Goal: Information Seeking & Learning: Check status

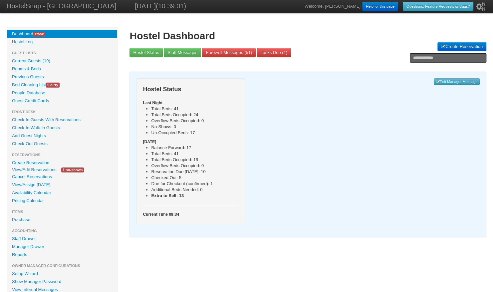
click at [32, 169] on link "View/Edit Reservations" at bounding box center [34, 169] width 54 height 7
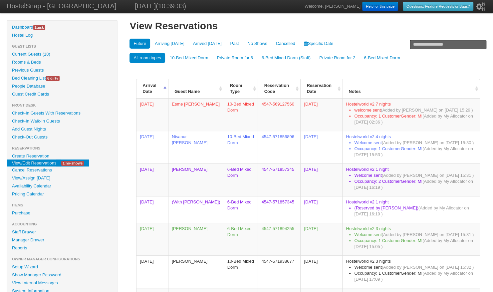
click at [32, 169] on link "Cancel Reservations" at bounding box center [62, 170] width 110 height 8
click at [420, 43] on input "text" at bounding box center [448, 44] width 77 height 9
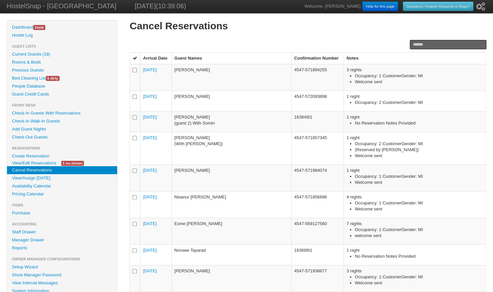
drag, startPoint x: 0, startPoint y: 0, endPoint x: 420, endPoint y: 43, distance: 422.6
click at [420, 43] on input "text" at bounding box center [448, 44] width 77 height 9
type input "*****"
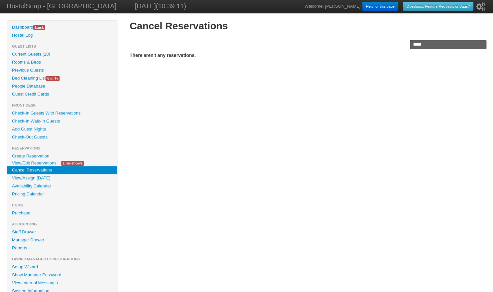
click at [46, 163] on link "View/Edit Reservations" at bounding box center [34, 163] width 54 height 7
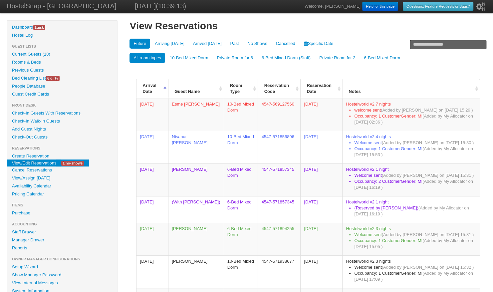
click at [46, 163] on link "View/Edit Reservations" at bounding box center [34, 163] width 54 height 7
click at [429, 42] on input "text" at bounding box center [448, 44] width 77 height 9
type input "*****"
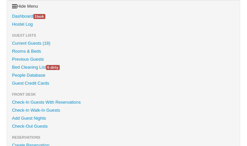
click at [40, 43] on link "Current Guests (18)" at bounding box center [123, 43] width 233 height 8
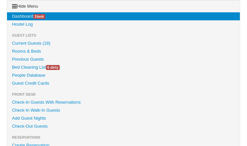
click at [64, 20] on link "Hostel Log" at bounding box center [123, 24] width 233 height 8
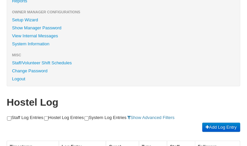
scroll to position [262, 0]
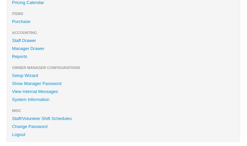
scroll to position [268, 0]
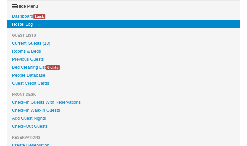
click at [28, 43] on link "Current Guests (18)" at bounding box center [123, 43] width 233 height 8
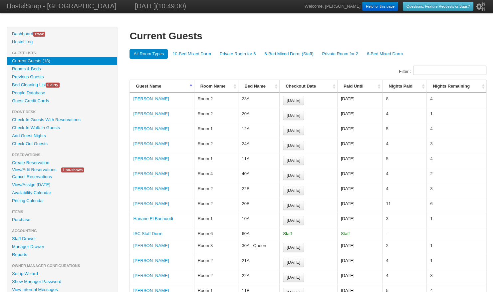
click at [42, 143] on link "View/Edit Reservations" at bounding box center [34, 169] width 54 height 7
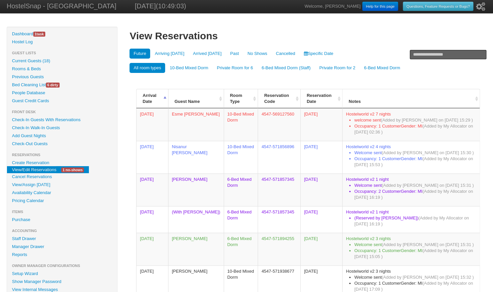
click at [426, 55] on input "text" at bounding box center [448, 54] width 77 height 9
type input "**********"
click at [469, 53] on input "**********" at bounding box center [448, 54] width 77 height 9
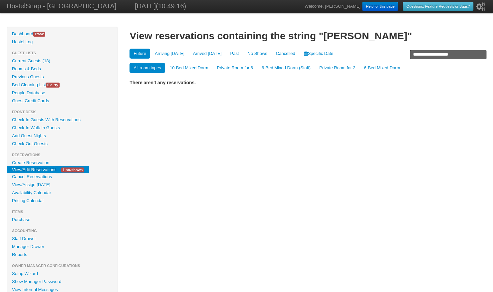
drag, startPoint x: 469, startPoint y: 55, endPoint x: 402, endPoint y: 56, distance: 66.3
click at [402, 56] on div "**********" at bounding box center [308, 56] width 357 height 59
click at [38, 192] on link "Availability Calendar" at bounding box center [62, 193] width 110 height 8
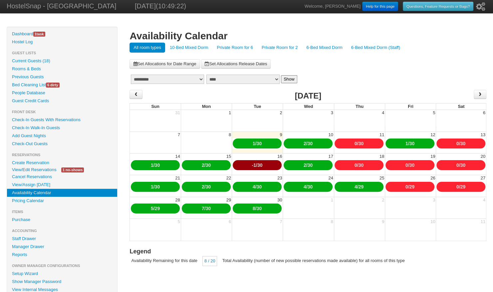
click at [286, 48] on link "Private Room for 2" at bounding box center [280, 48] width 44 height 10
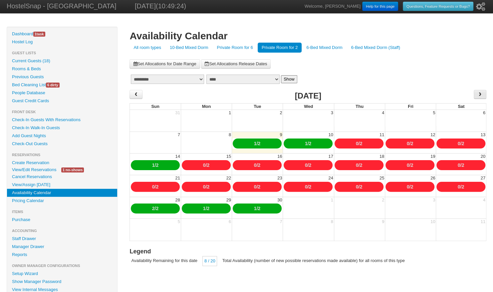
click at [478, 94] on span "›" at bounding box center [480, 94] width 5 height 10
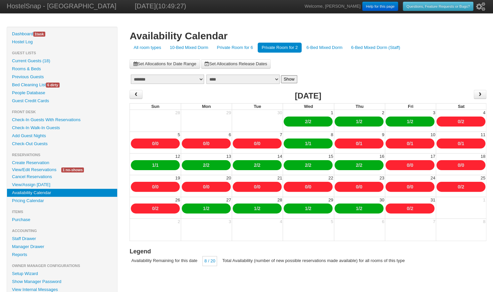
click at [407, 209] on link "0" at bounding box center [408, 208] width 3 height 5
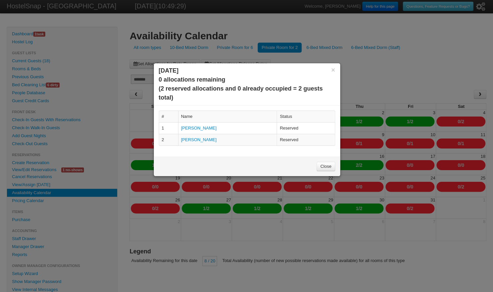
click at [325, 167] on link "Close" at bounding box center [326, 166] width 18 height 9
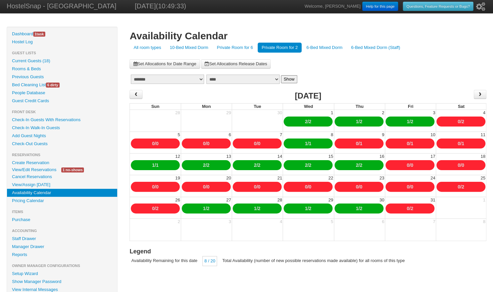
click at [458, 187] on link "0" at bounding box center [459, 186] width 3 height 5
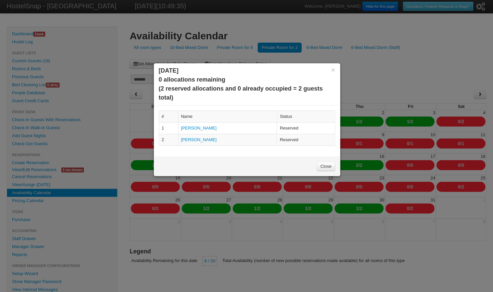
click at [330, 163] on link "Close" at bounding box center [326, 166] width 18 height 9
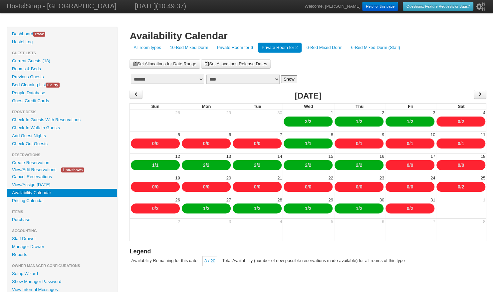
click at [408, 142] on link "0" at bounding box center [408, 143] width 3 height 5
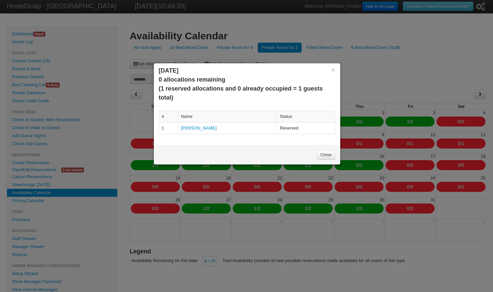
click at [325, 157] on link "Close" at bounding box center [326, 154] width 18 height 9
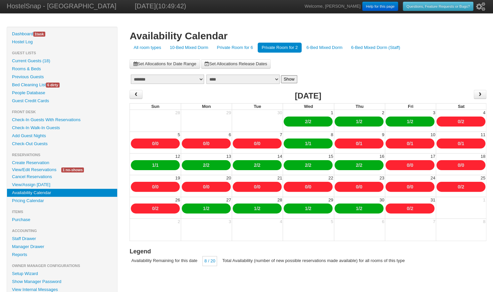
click at [42, 168] on link "View/Edit Reservations" at bounding box center [34, 169] width 54 height 7
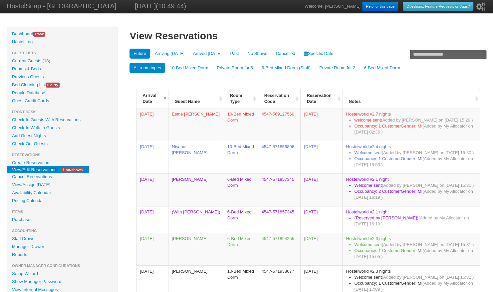
click at [424, 54] on input "text" at bounding box center [448, 54] width 77 height 9
type input "*********"
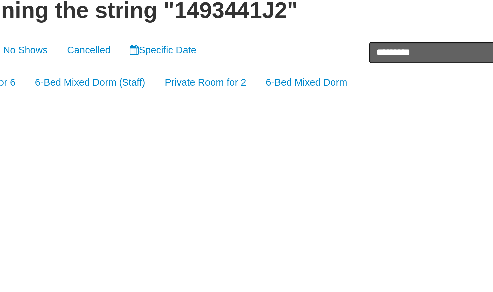
click at [427, 54] on input "*********" at bounding box center [448, 54] width 77 height 9
click at [439, 56] on input "*********" at bounding box center [448, 54] width 77 height 9
type input "*********"
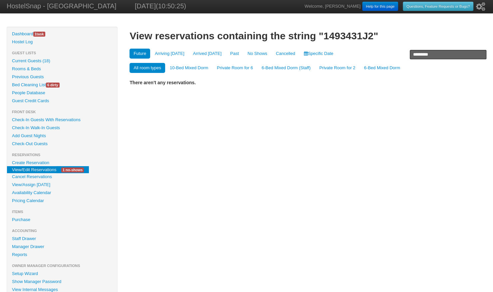
drag, startPoint x: 438, startPoint y: 55, endPoint x: 402, endPoint y: 54, distance: 36.0
click at [402, 54] on div "View reservations containing the string "1493431J2" ********* Future Arriving […" at bounding box center [308, 56] width 357 height 59
type input "**********"
click at [46, 191] on link "Availability Calendar" at bounding box center [62, 193] width 110 height 8
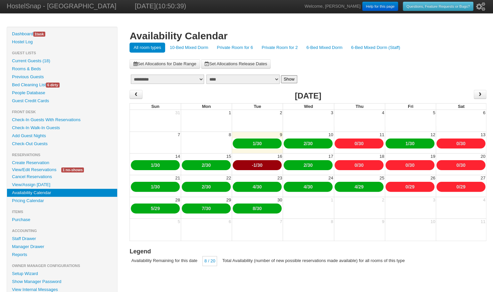
click at [288, 47] on link "Private Room for 2" at bounding box center [280, 48] width 44 height 10
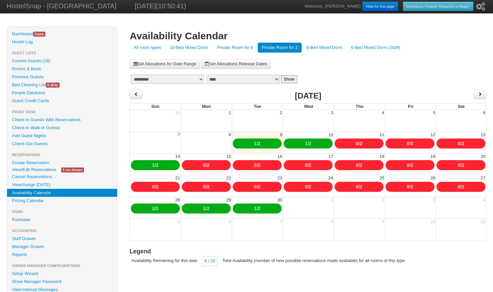
click at [44, 172] on link "View/Edit Reservations" at bounding box center [34, 169] width 54 height 7
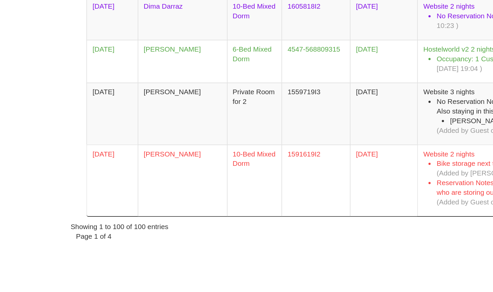
scroll to position [2744, 0]
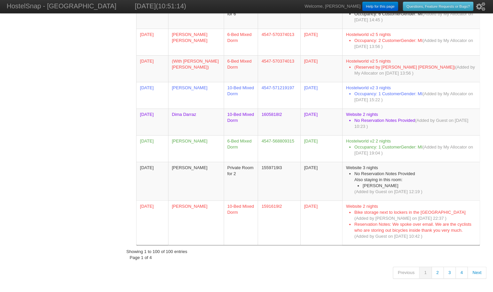
click at [437, 269] on link "2" at bounding box center [438, 273] width 12 height 12
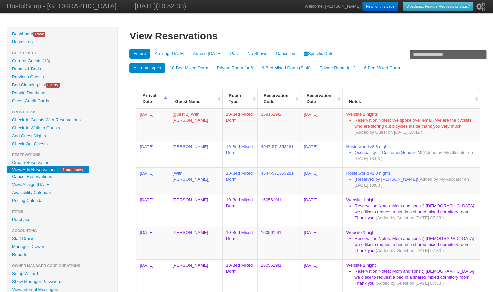
click at [254, 99] on th "Room Type" at bounding box center [240, 98] width 35 height 19
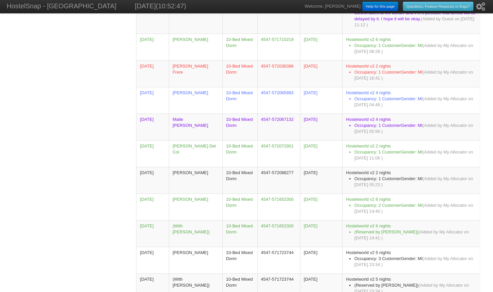
scroll to position [2666, 0]
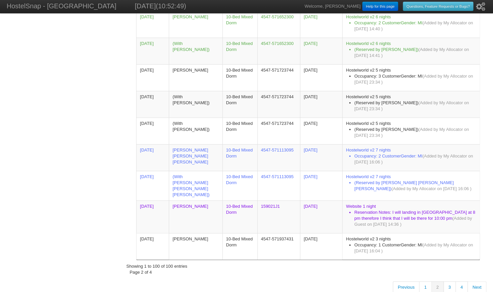
click at [450, 281] on link "3" at bounding box center [450, 287] width 12 height 12
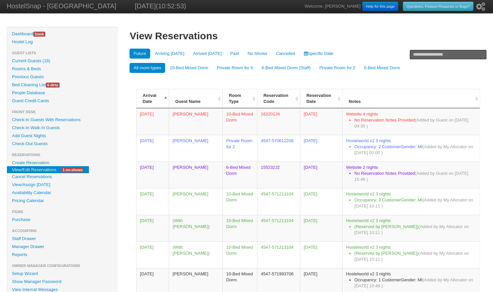
click at [253, 97] on th "Room Type" at bounding box center [240, 98] width 35 height 19
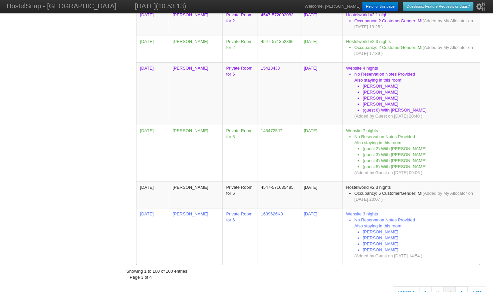
scroll to position [2660, 0]
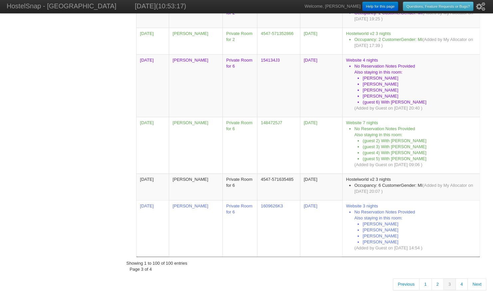
click at [461, 278] on link "4" at bounding box center [462, 284] width 12 height 12
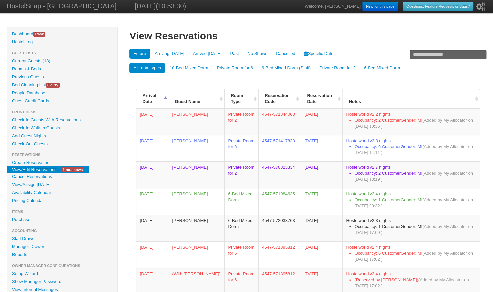
click at [256, 99] on th "Room Type" at bounding box center [242, 98] width 34 height 19
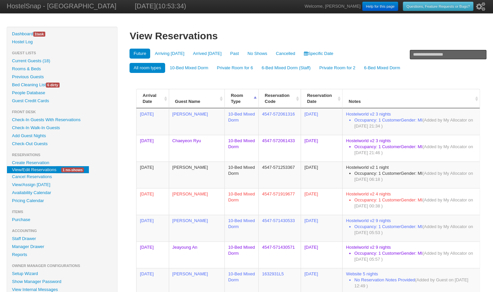
click at [45, 170] on link "View/Edit Reservations" at bounding box center [34, 169] width 54 height 7
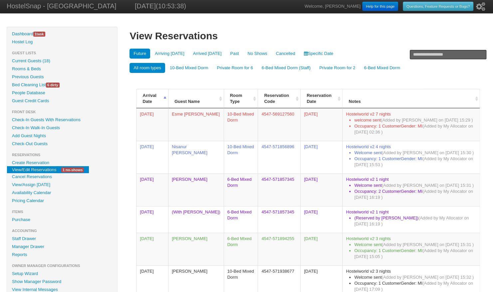
click at [280, 56] on link "Cancelled" at bounding box center [285, 54] width 27 height 10
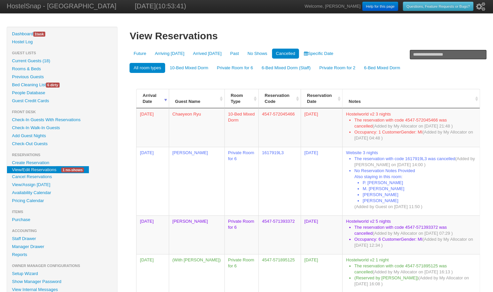
click at [425, 56] on input "text" at bounding box center [448, 54] width 77 height 9
type input "*****"
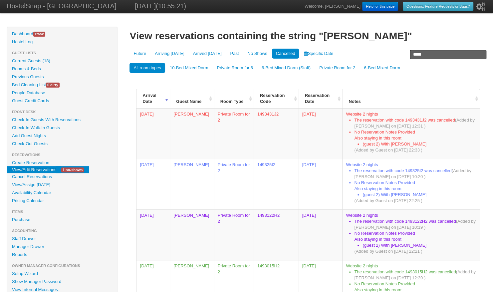
click at [36, 61] on link "Current Guests (18)" at bounding box center [62, 61] width 110 height 8
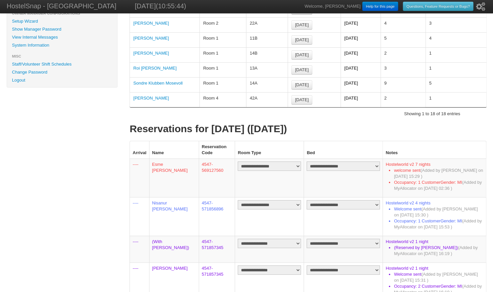
scroll to position [253, 0]
click at [364, 162] on select"] "**********" at bounding box center [343, 166] width 73 height 9
click at [356, 125] on h1 "Reservations for today (09/09/2025)" at bounding box center [308, 129] width 357 height 12
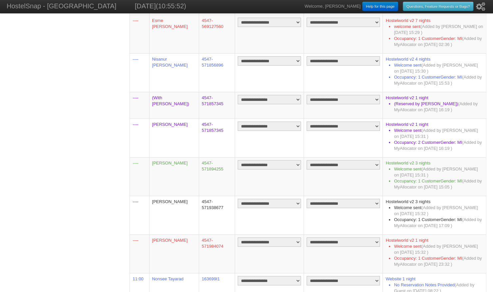
scroll to position [511, 0]
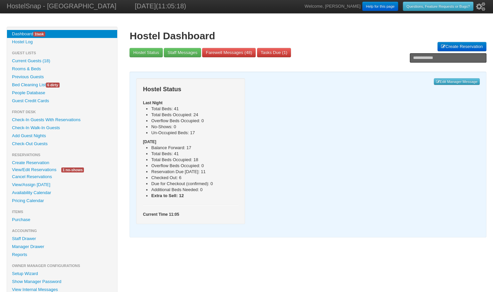
click at [34, 190] on link "Availability Calendar" at bounding box center [62, 193] width 110 height 8
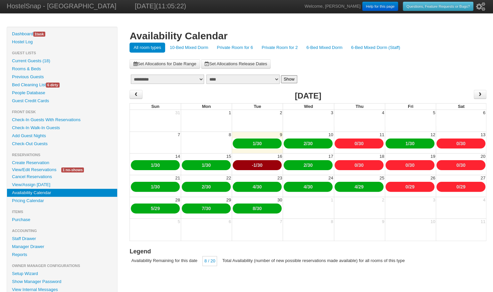
click at [320, 47] on link "6-Bed Mixed Dorm" at bounding box center [324, 48] width 44 height 10
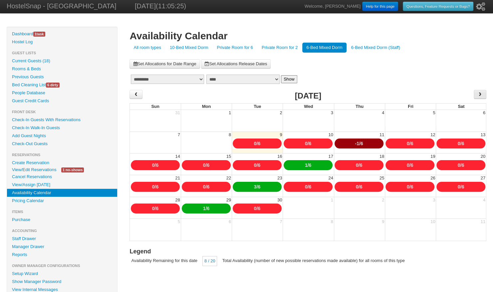
click at [480, 93] on span "›" at bounding box center [480, 94] width 5 height 10
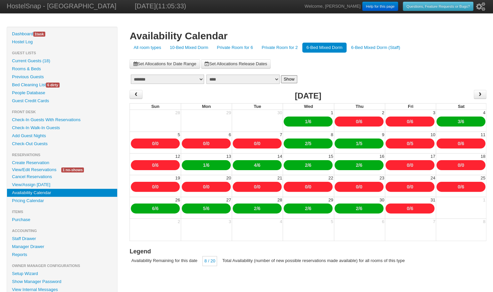
click at [407, 143] on link "0" at bounding box center [408, 143] width 3 height 5
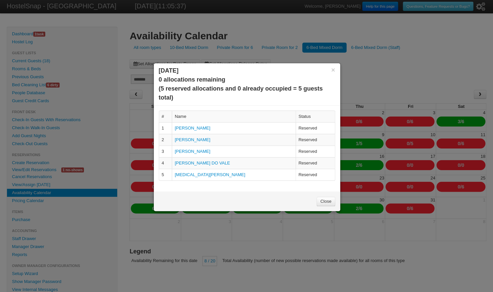
click at [324, 200] on link "Close" at bounding box center [326, 201] width 18 height 9
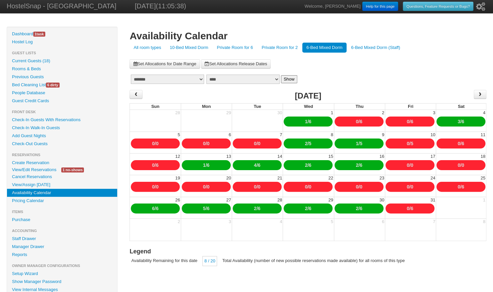
click at [458, 144] on link "0" at bounding box center [459, 143] width 3 height 5
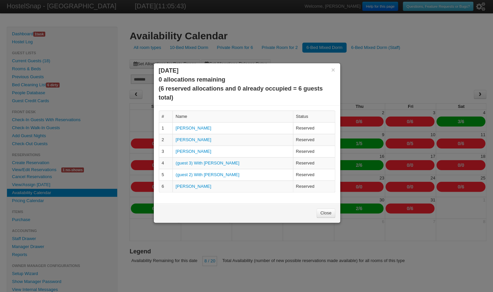
click at [326, 214] on link "Close" at bounding box center [326, 213] width 18 height 9
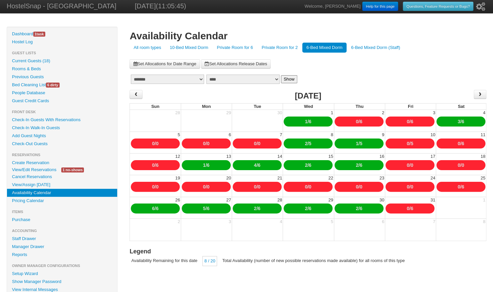
click at [356, 143] on link "1" at bounding box center [357, 143] width 3 height 5
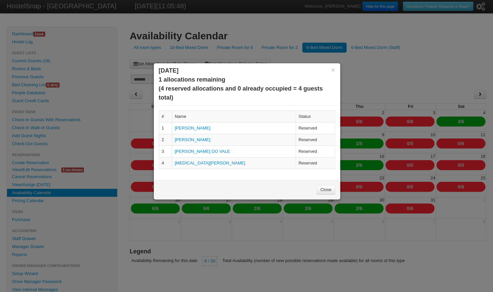
click at [324, 188] on link "Close" at bounding box center [326, 189] width 18 height 9
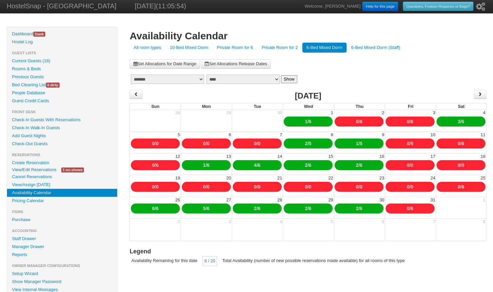
click at [281, 78] on button "Show" at bounding box center [289, 79] width 16 height 8
click at [198, 48] on link "10-Bed Mixed Dorm" at bounding box center [189, 48] width 47 height 10
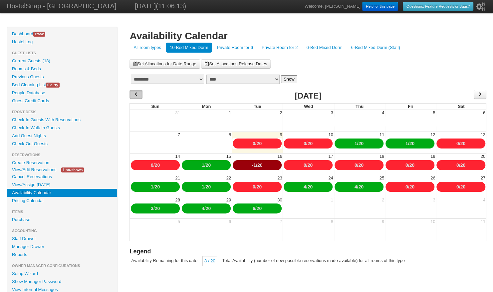
click at [136, 92] on span "‹" at bounding box center [136, 94] width 5 height 10
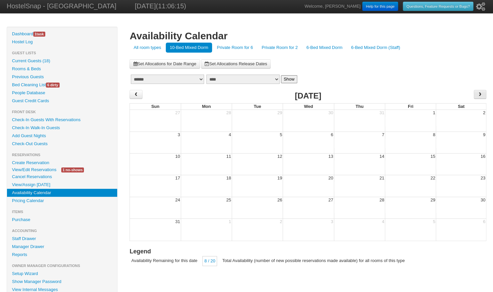
click at [479, 94] on span "›" at bounding box center [480, 94] width 5 height 10
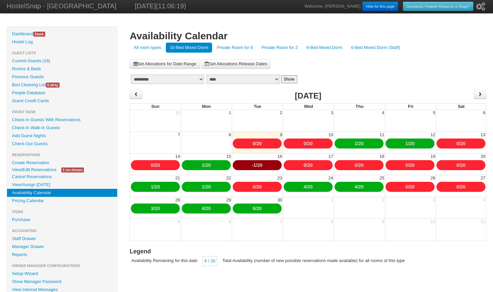
click at [314, 51] on link "6-Bed Mixed Dorm" at bounding box center [324, 48] width 44 height 10
